Goal: Task Accomplishment & Management: Manage account settings

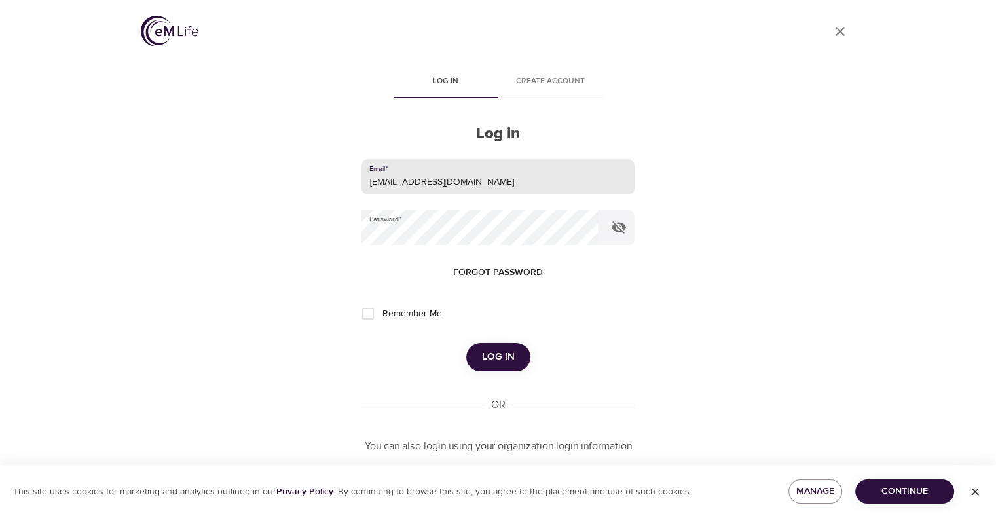
drag, startPoint x: 452, startPoint y: 181, endPoint x: 291, endPoint y: 206, distance: 162.9
click at [292, 203] on div "User Profile Log in Create account Log in Email   * [EMAIL_ADDRESS][DOMAIN_NAME…" at bounding box center [498, 259] width 746 height 518
type input "[EMAIL_ADDRESS][PERSON_NAME][DOMAIN_NAME]"
click at [306, 225] on div "User Profile Log in Create account Log in Email   * [EMAIL_ADDRESS][PERSON_NAME…" at bounding box center [498, 259] width 746 height 518
click at [466, 343] on button "Log in" at bounding box center [498, 356] width 64 height 27
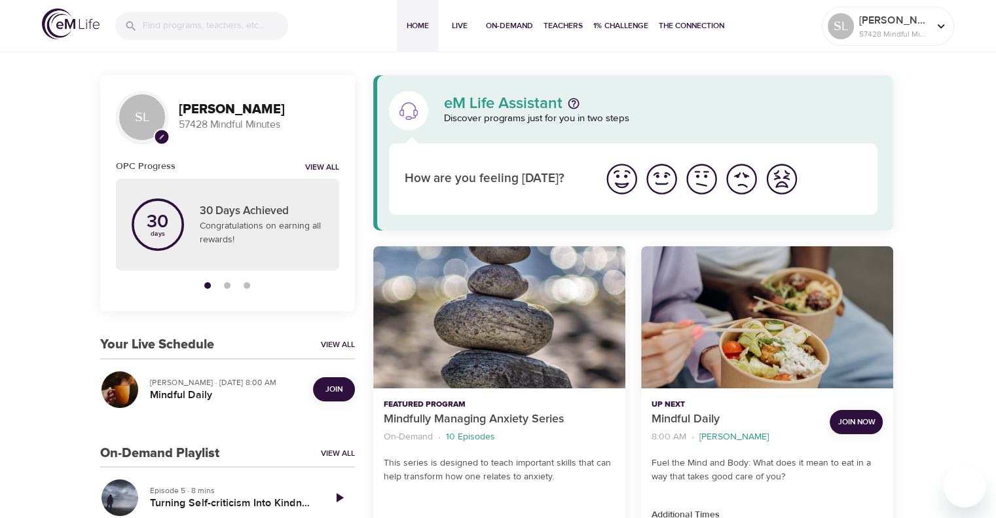
click at [339, 390] on span "Join" at bounding box center [333, 389] width 17 height 14
